Goal: Navigation & Orientation: Find specific page/section

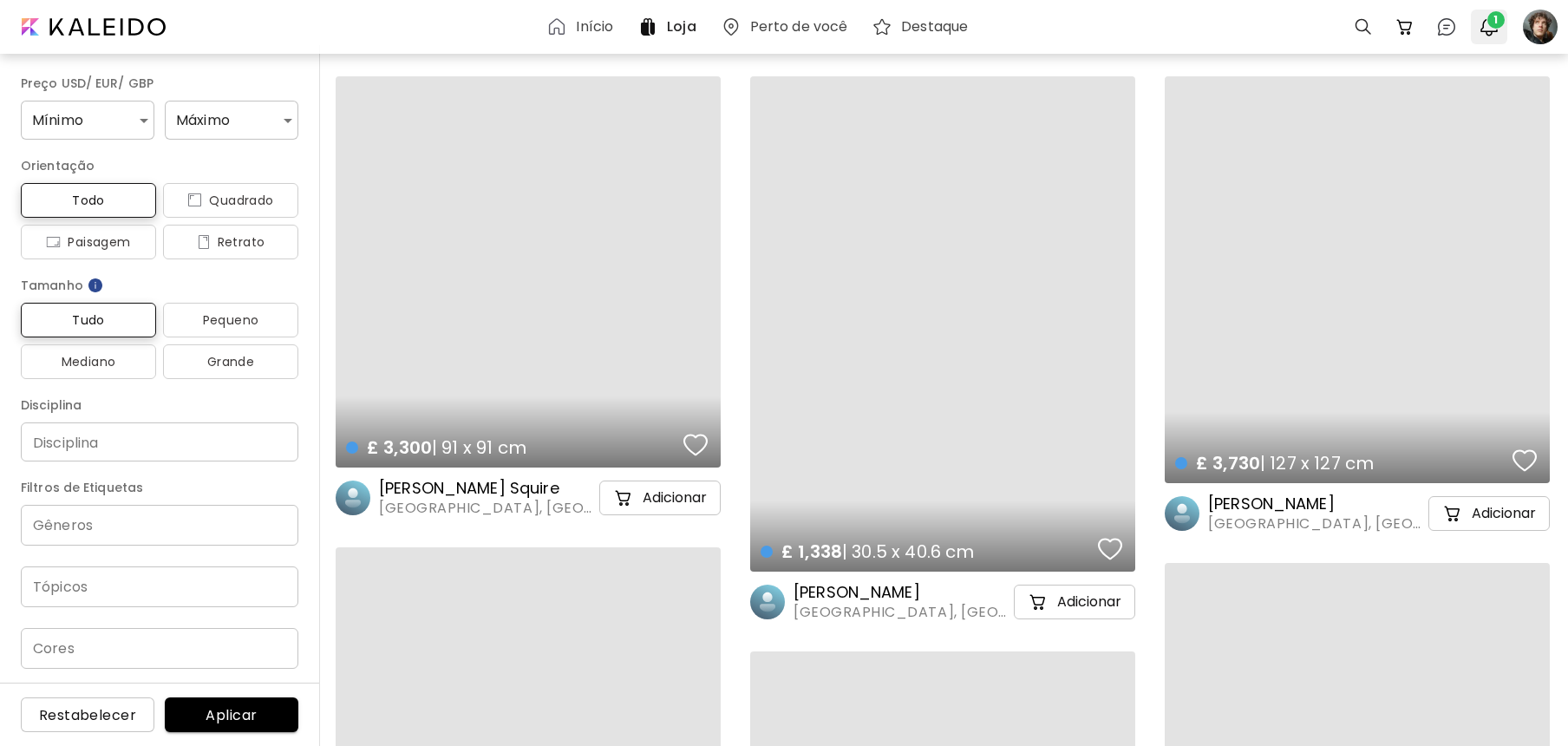
click at [1485, 31] on img "button" at bounding box center [1488, 27] width 20 height 20
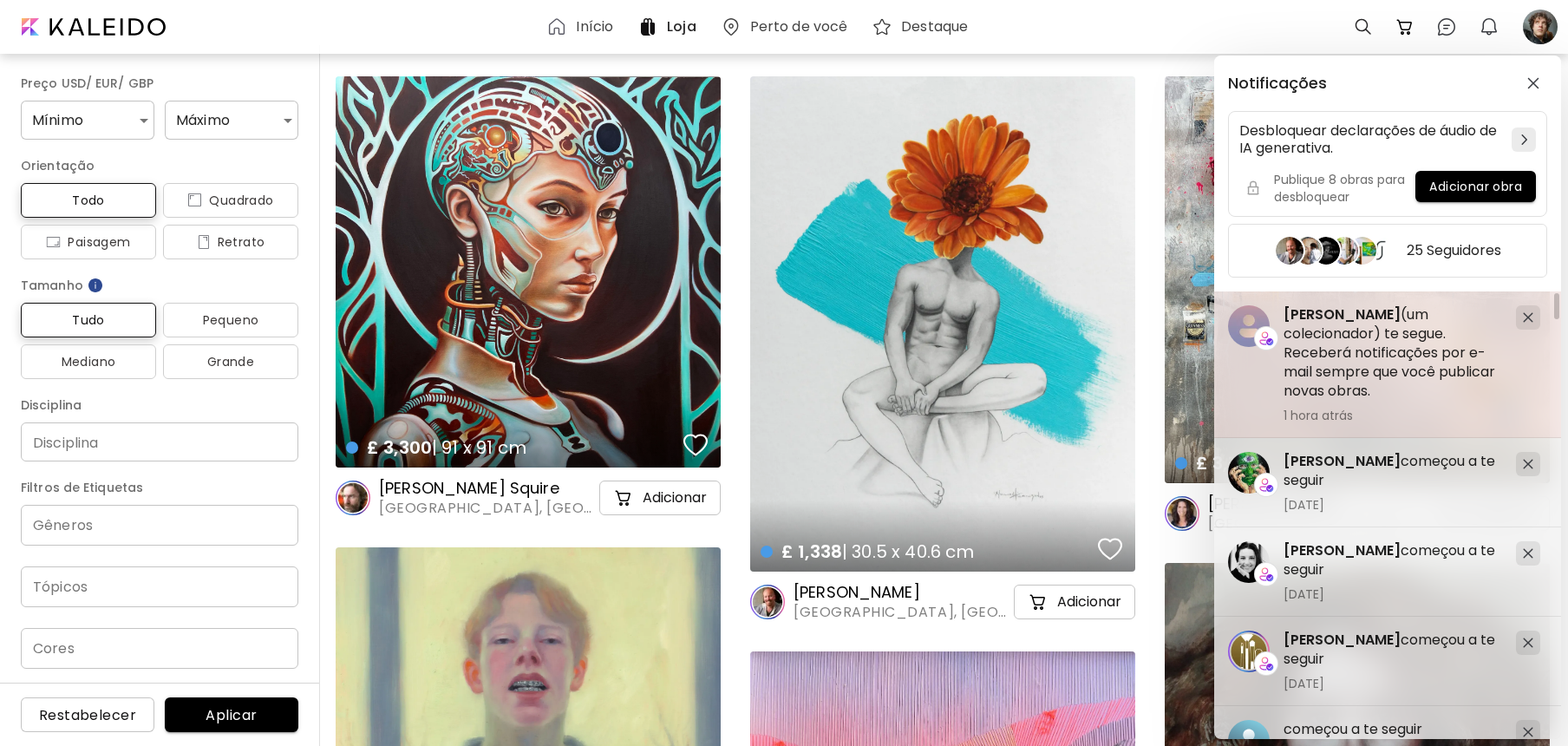
click at [1316, 317] on span "[PERSON_NAME]" at bounding box center [1342, 314] width 117 height 20
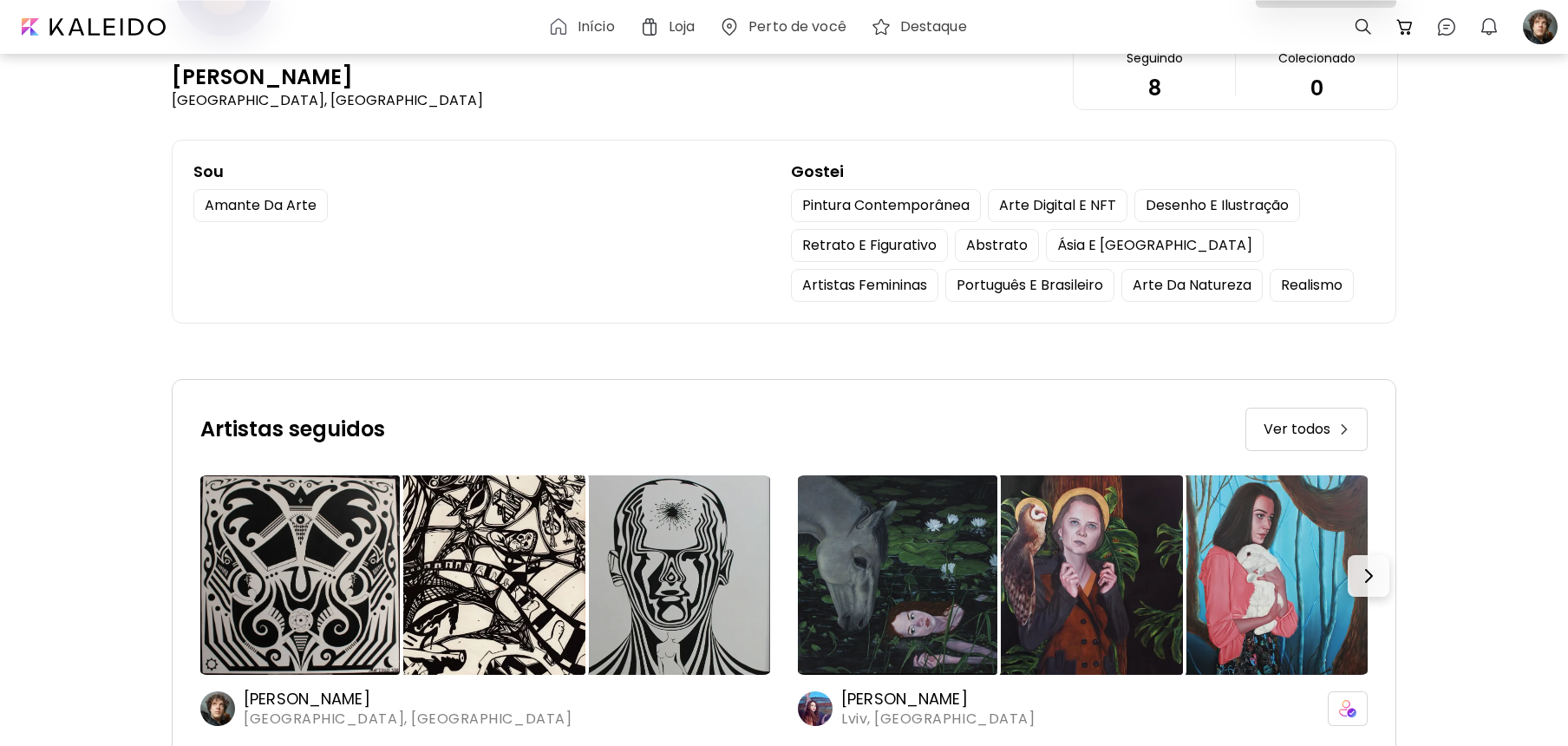
scroll to position [199, 0]
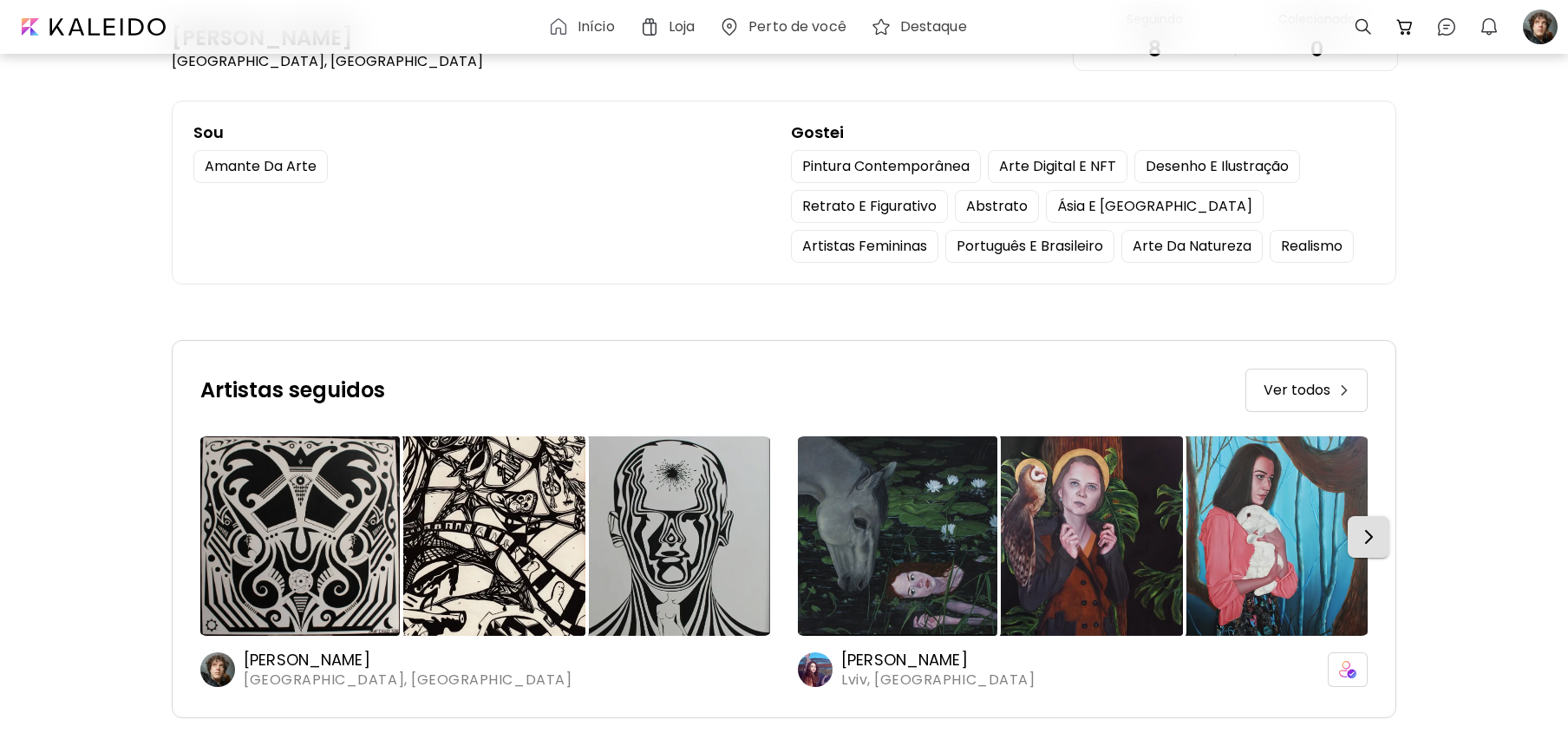
click at [1370, 540] on img "button" at bounding box center [1368, 536] width 20 height 20
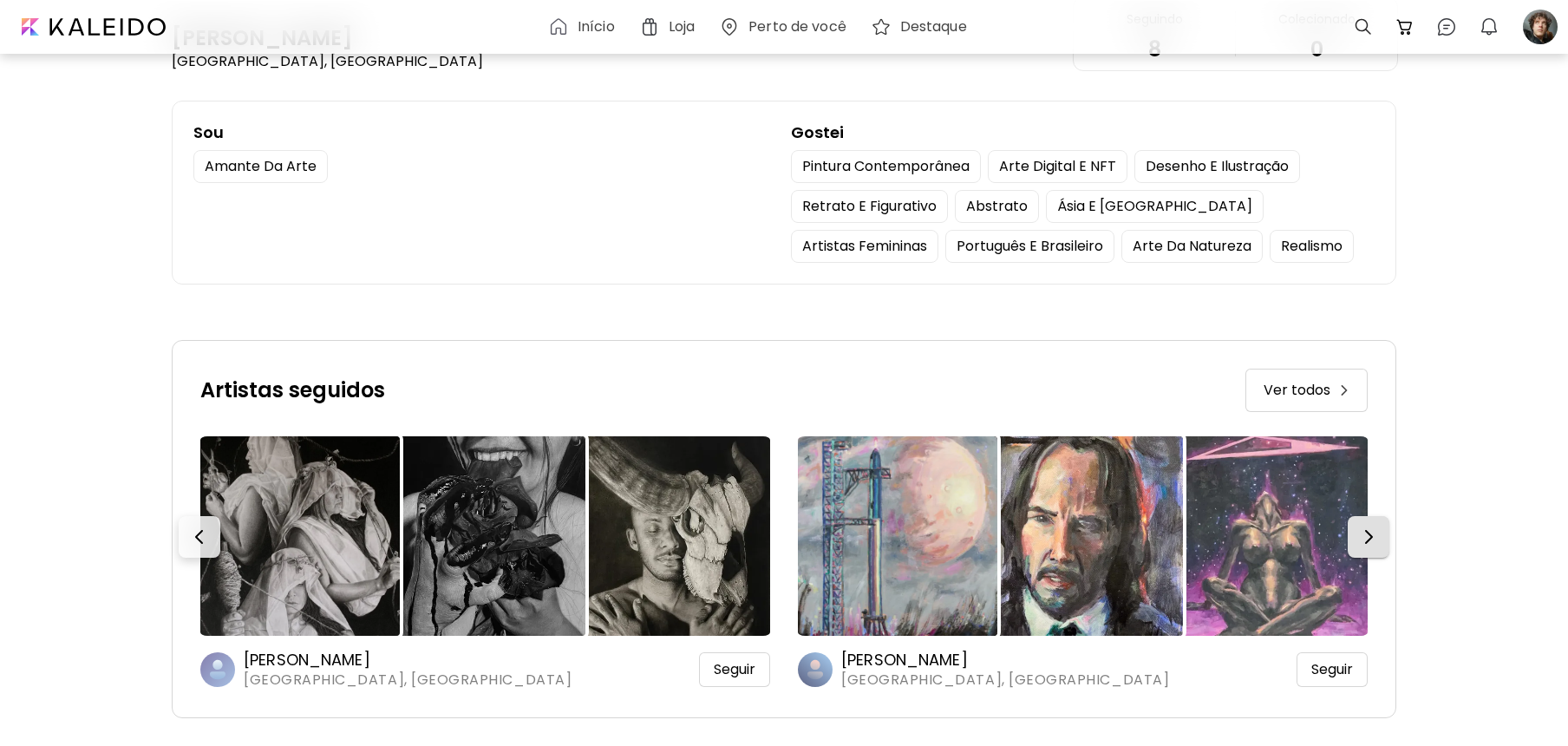
click at [1375, 540] on img "button" at bounding box center [1368, 536] width 20 height 20
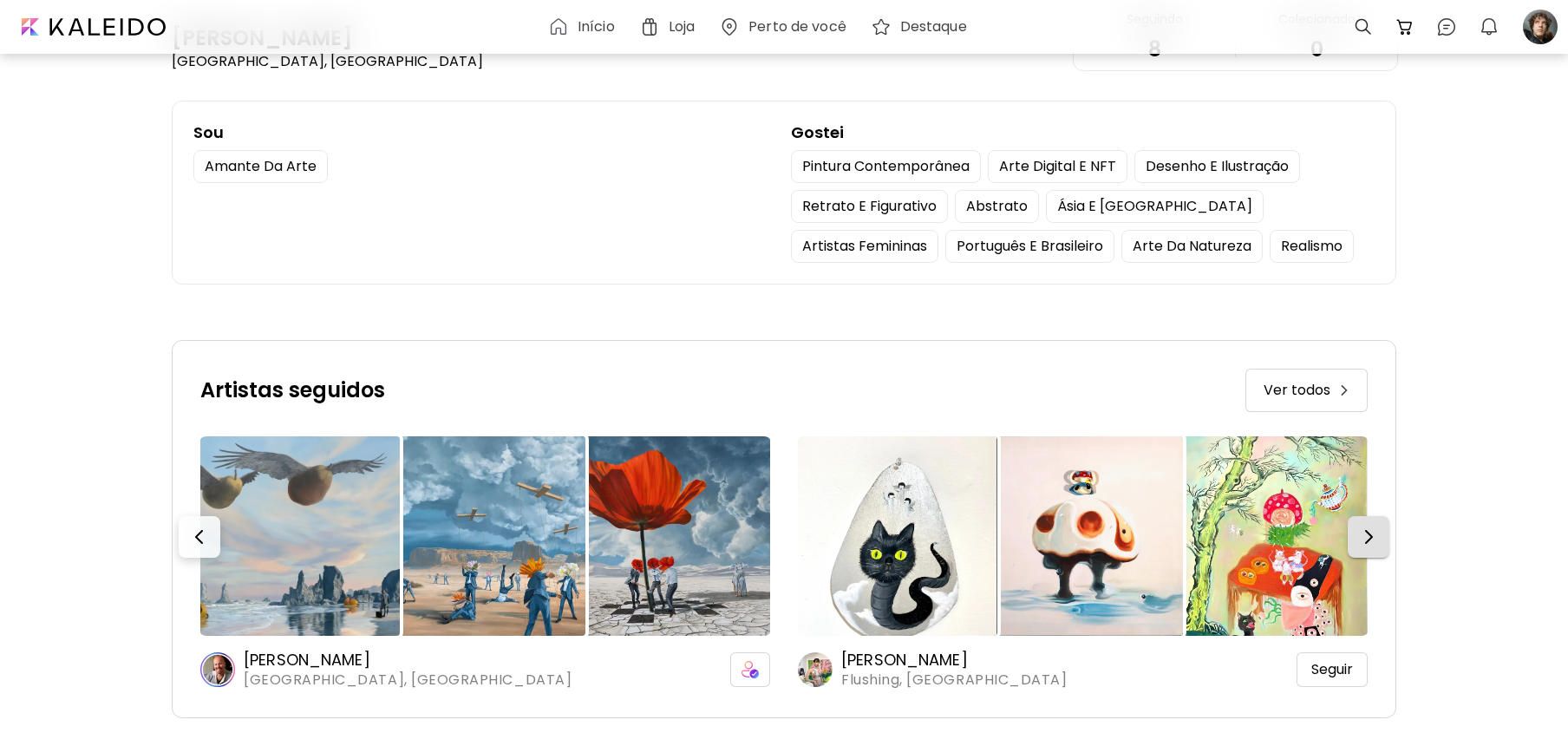
click at [1375, 540] on img "button" at bounding box center [1368, 536] width 20 height 20
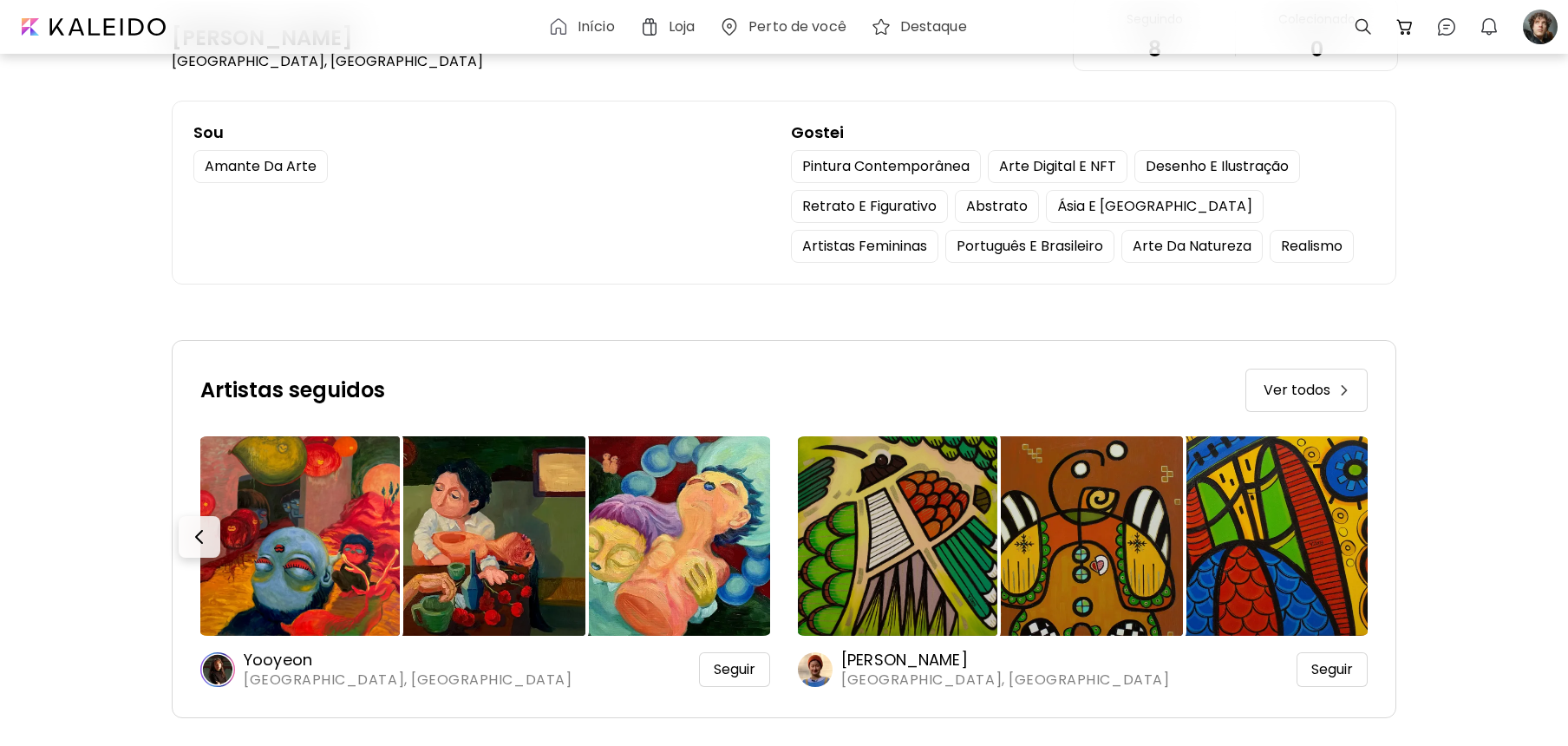
click at [1367, 540] on img at bounding box center [1268, 536] width 199 height 199
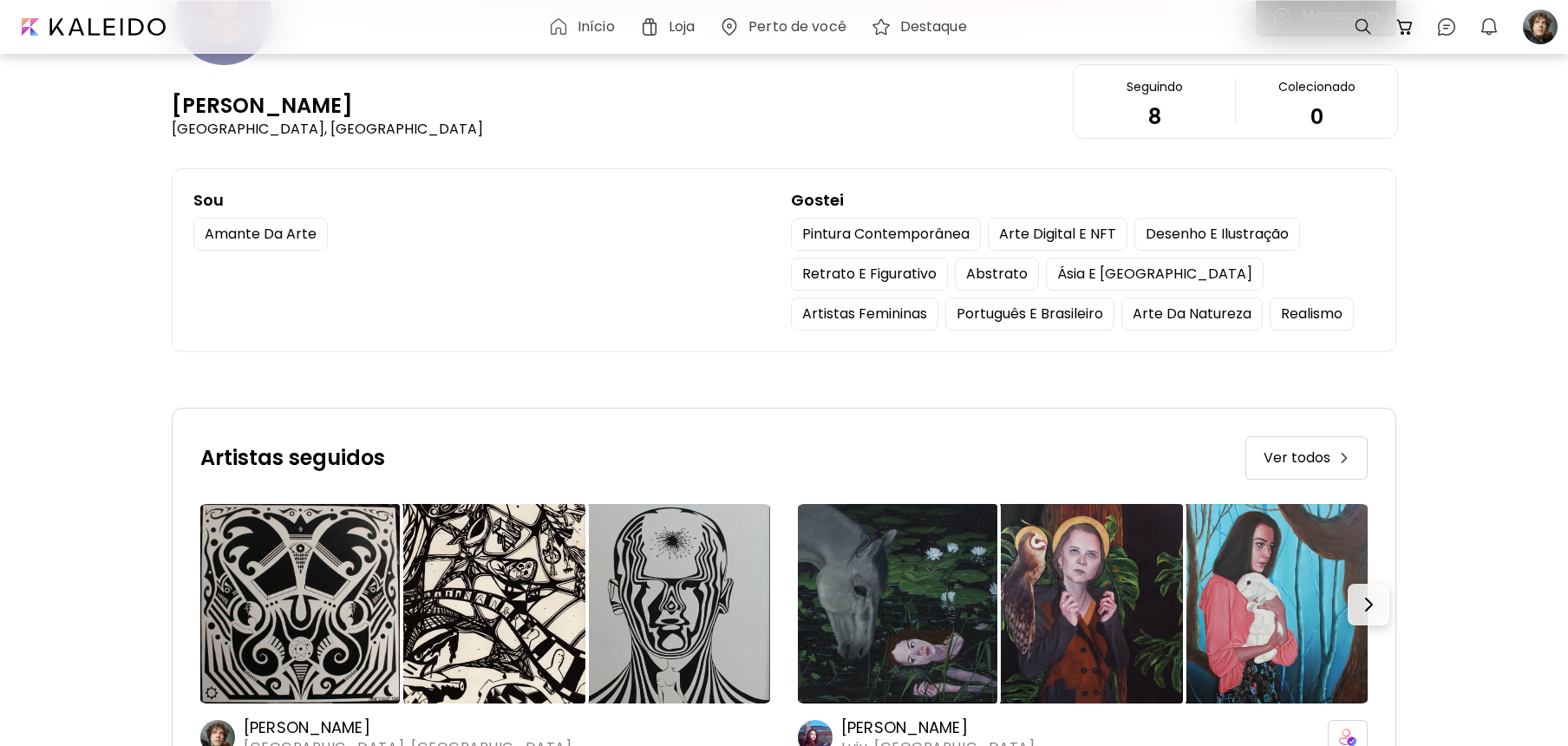
scroll to position [199, 0]
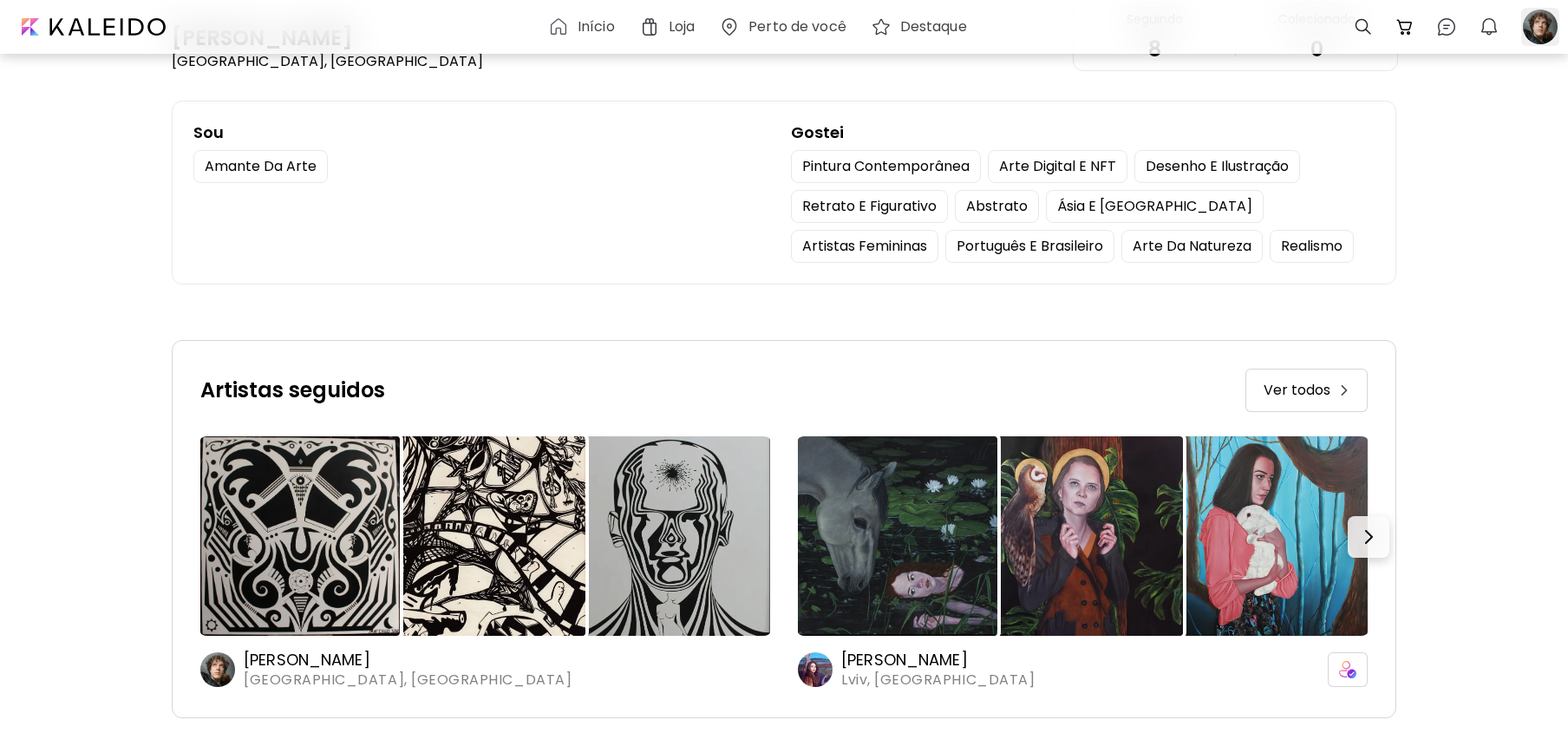
click at [1547, 38] on div at bounding box center [1540, 27] width 38 height 38
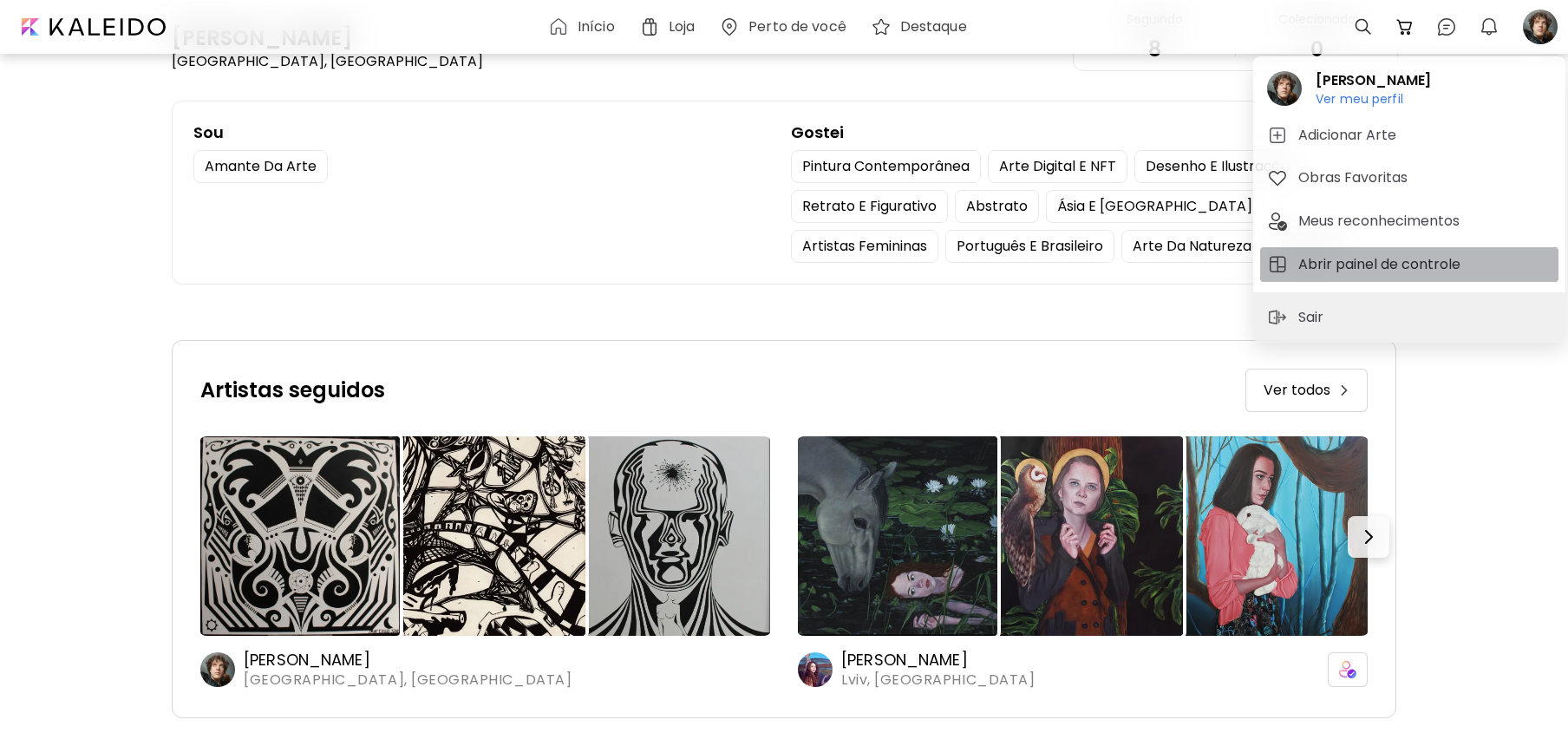
click at [1343, 268] on h5 "Abrir painel de controle" at bounding box center [1381, 264] width 167 height 20
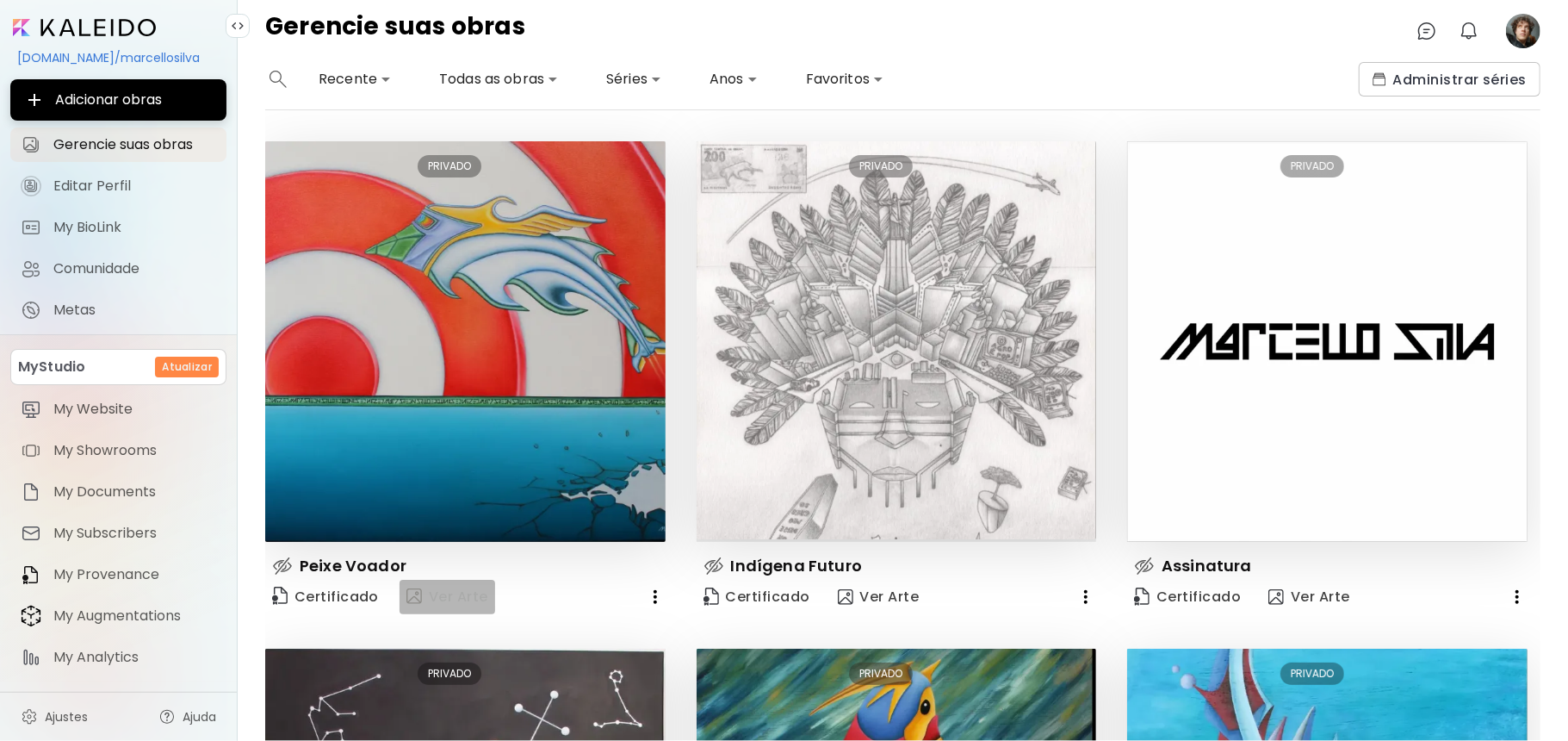
click at [438, 594] on span "Ver Arte" at bounding box center [447, 596] width 82 height 20
